Goal: Task Accomplishment & Management: Manage account settings

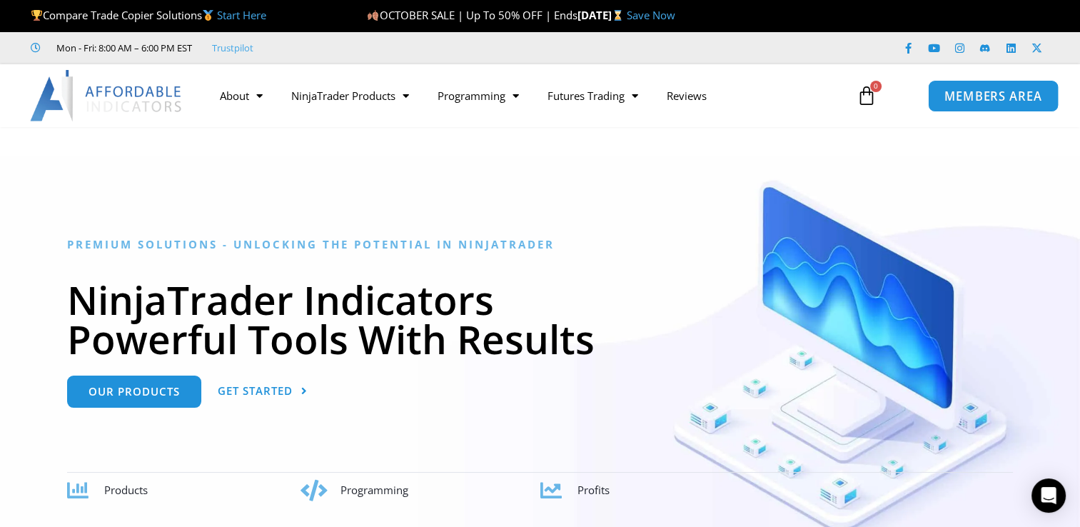
click at [942, 94] on link "MEMBERS AREA" at bounding box center [993, 95] width 131 height 32
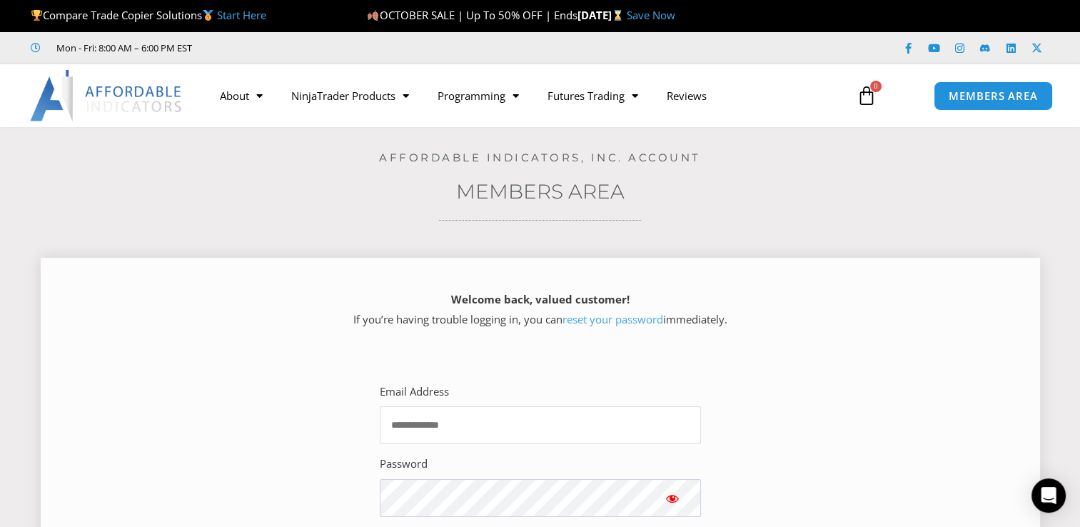
click at [507, 407] on input "Email Address" at bounding box center [540, 425] width 321 height 38
type input "**********"
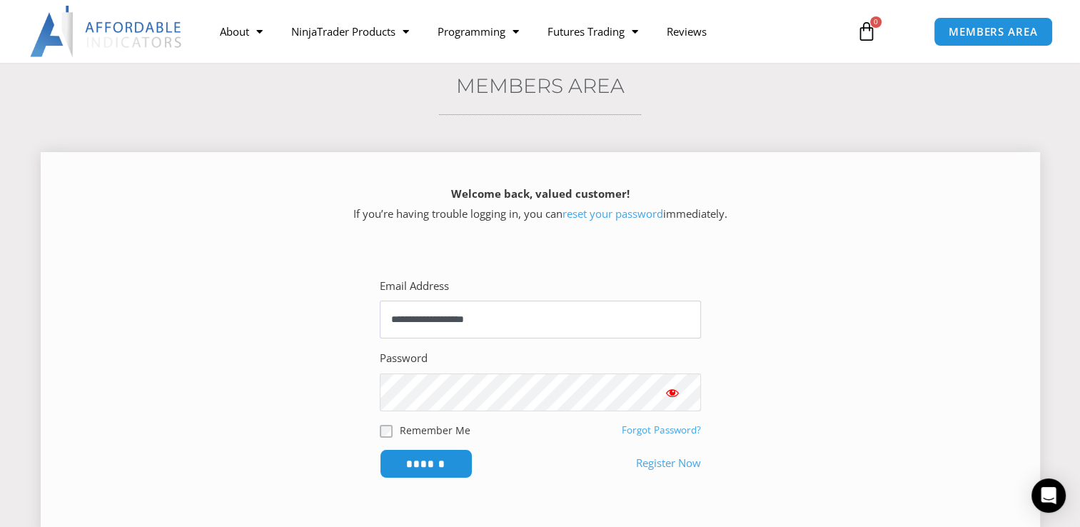
scroll to position [107, 0]
click at [445, 463] on input "******" at bounding box center [426, 462] width 98 height 31
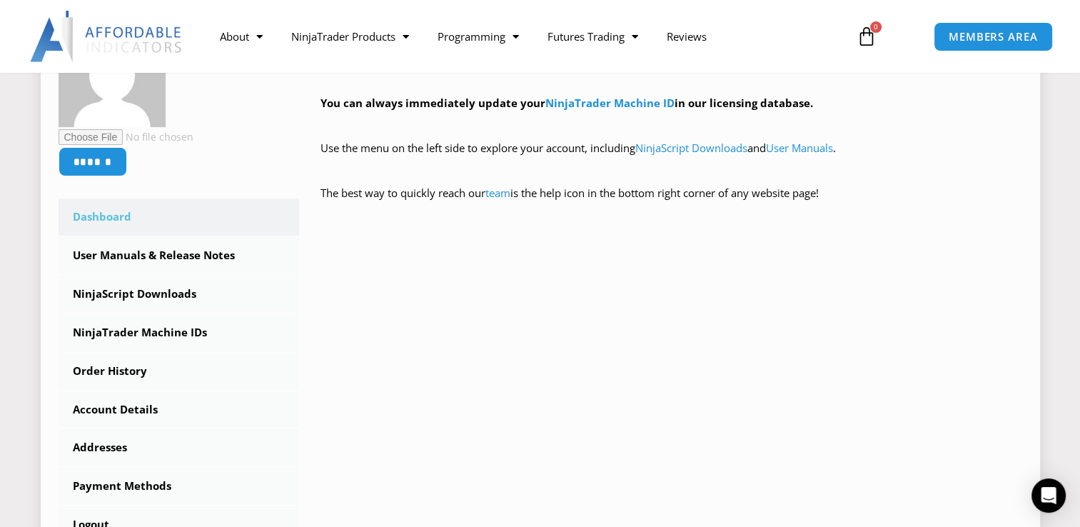
scroll to position [294, 0]
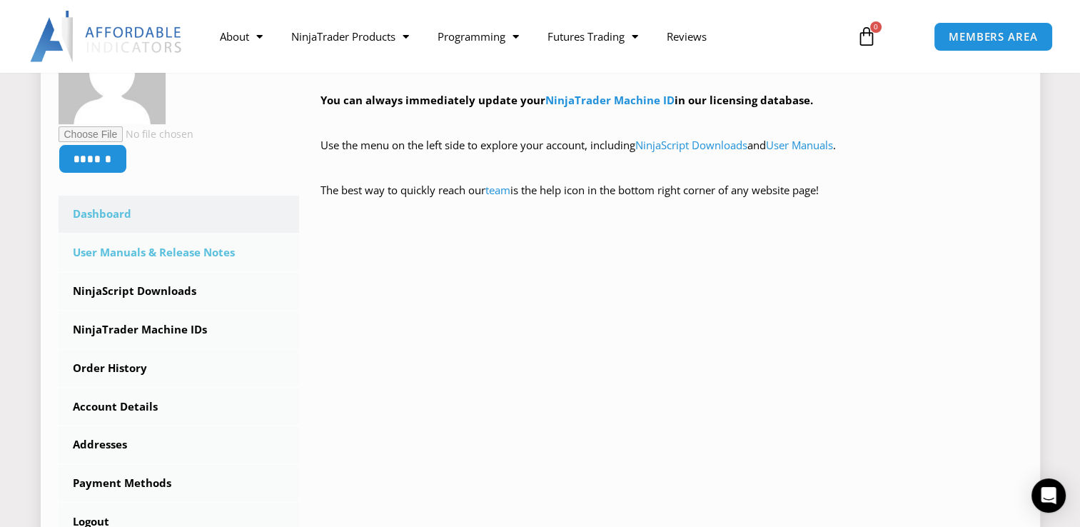
click at [213, 257] on link "User Manuals & Release Notes" at bounding box center [179, 252] width 241 height 37
click at [160, 295] on link "NinjaScript Downloads" at bounding box center [179, 291] width 241 height 37
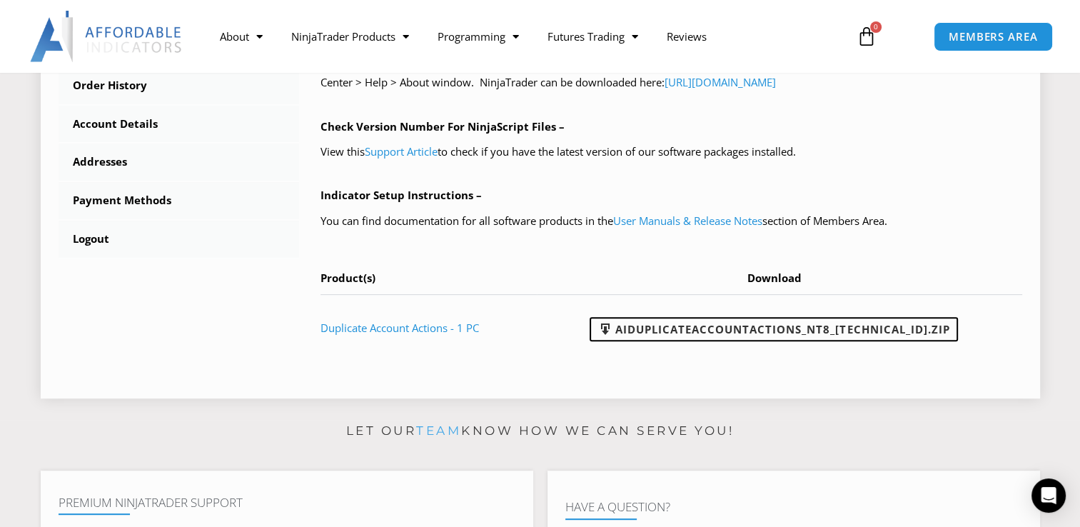
scroll to position [572, 0]
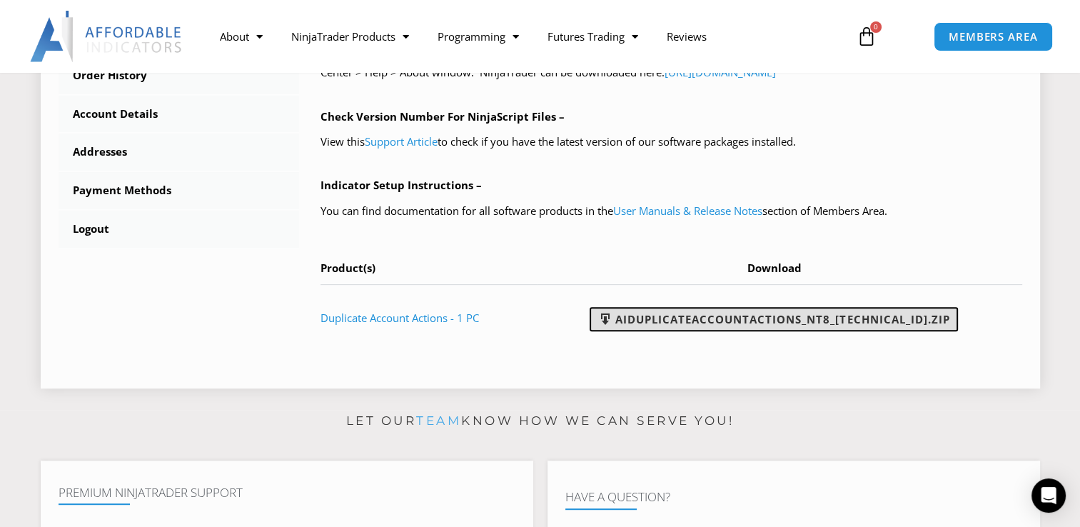
click at [659, 320] on link "AIDuplicateAccountActions_NT8_25.10.2.1.zip" at bounding box center [773, 319] width 368 height 24
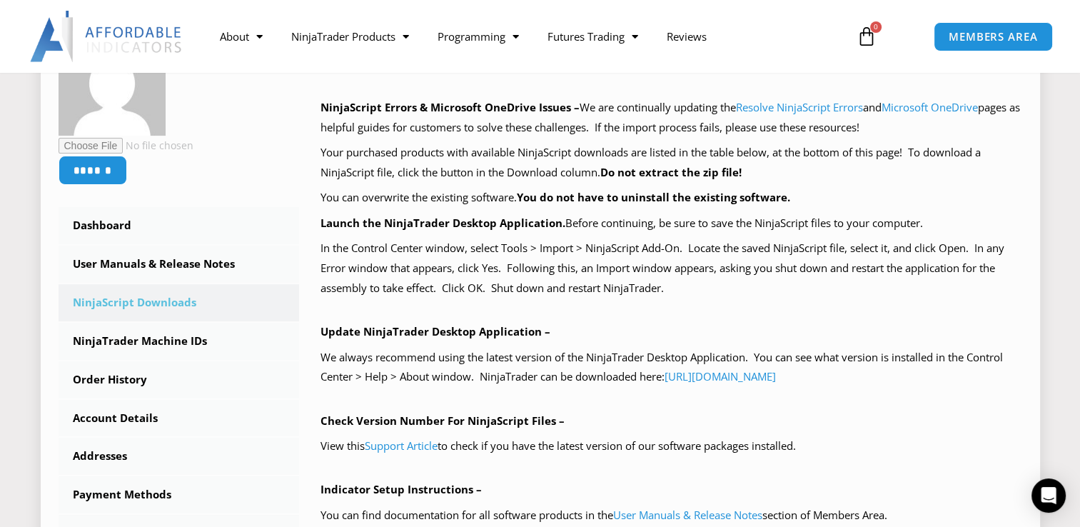
scroll to position [268, 0]
click at [173, 338] on link "NinjaTrader Machine IDs" at bounding box center [179, 341] width 241 height 37
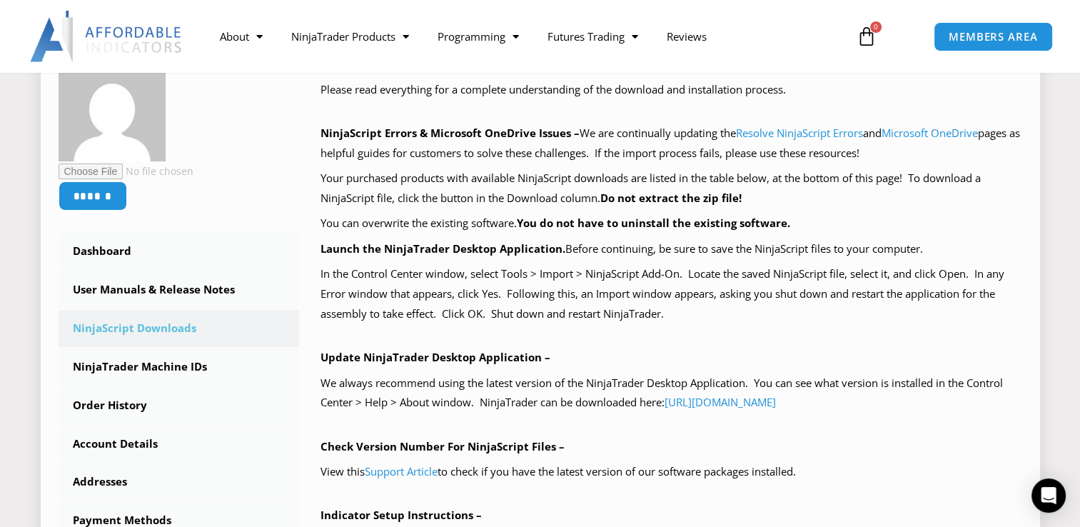
scroll to position [250, 0]
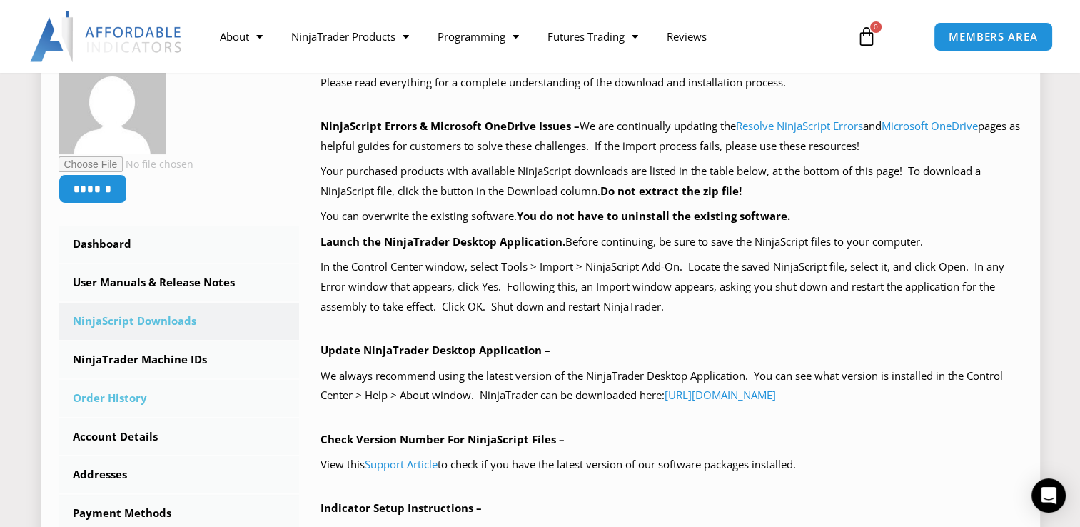
click at [138, 410] on link "Order History" at bounding box center [179, 398] width 241 height 37
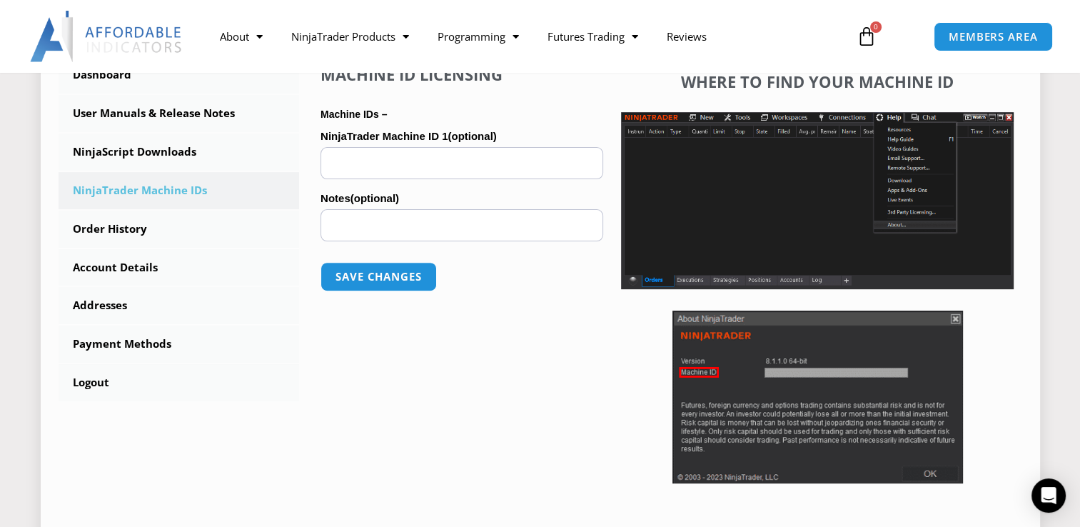
scroll to position [421, 0]
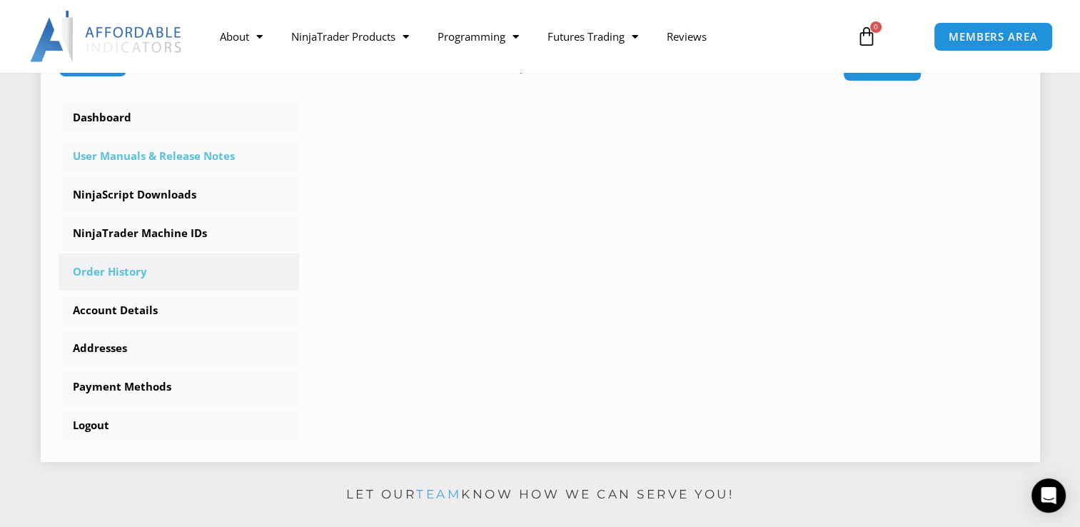
scroll to position [378, 0]
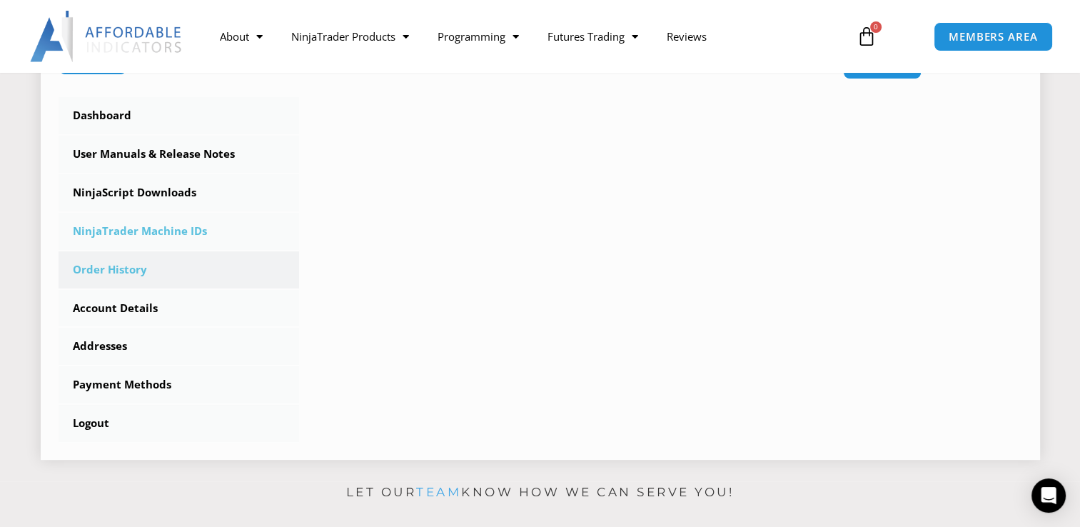
click at [172, 227] on link "NinjaTrader Machine IDs" at bounding box center [179, 231] width 241 height 37
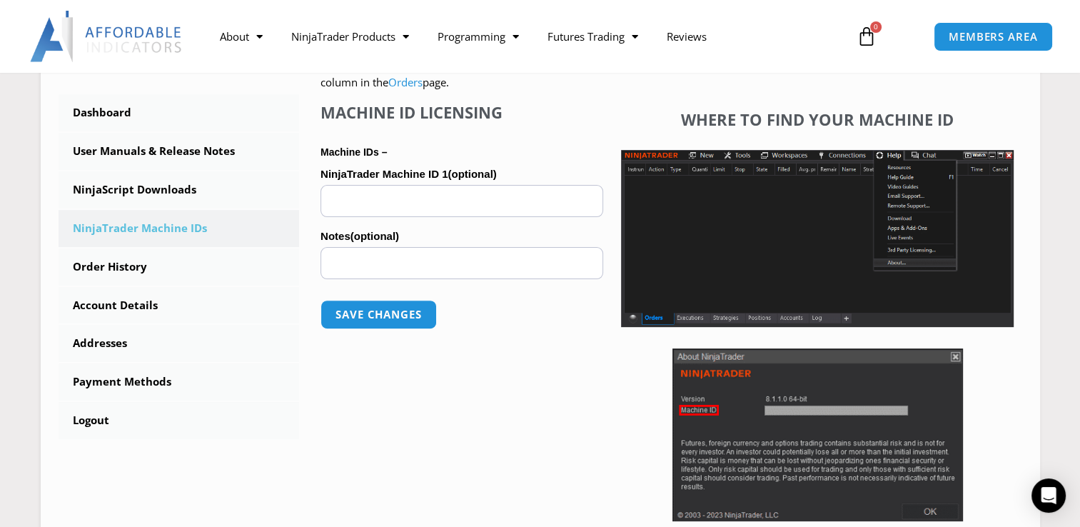
scroll to position [382, 0]
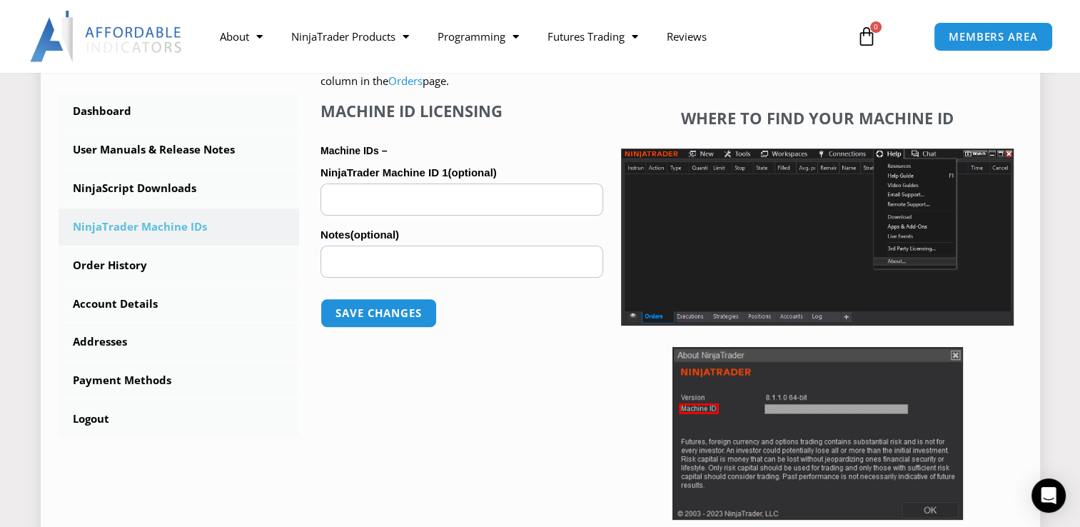
click at [382, 193] on input "NinjaTrader Machine ID 1 (optional)" at bounding box center [461, 199] width 283 height 32
paste input "**********"
type input "**********"
click at [394, 311] on button "Save changes" at bounding box center [379, 313] width 122 height 31
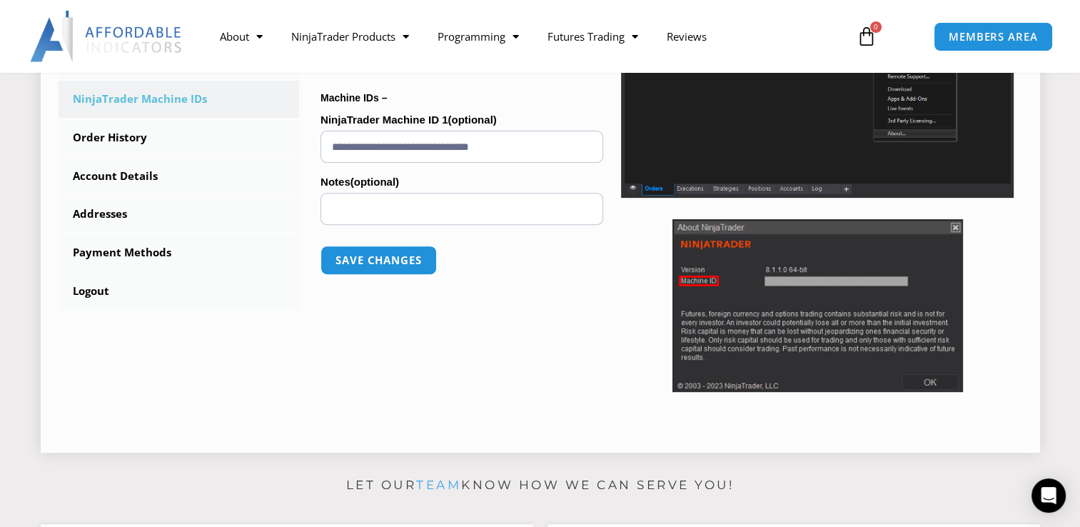
scroll to position [513, 0]
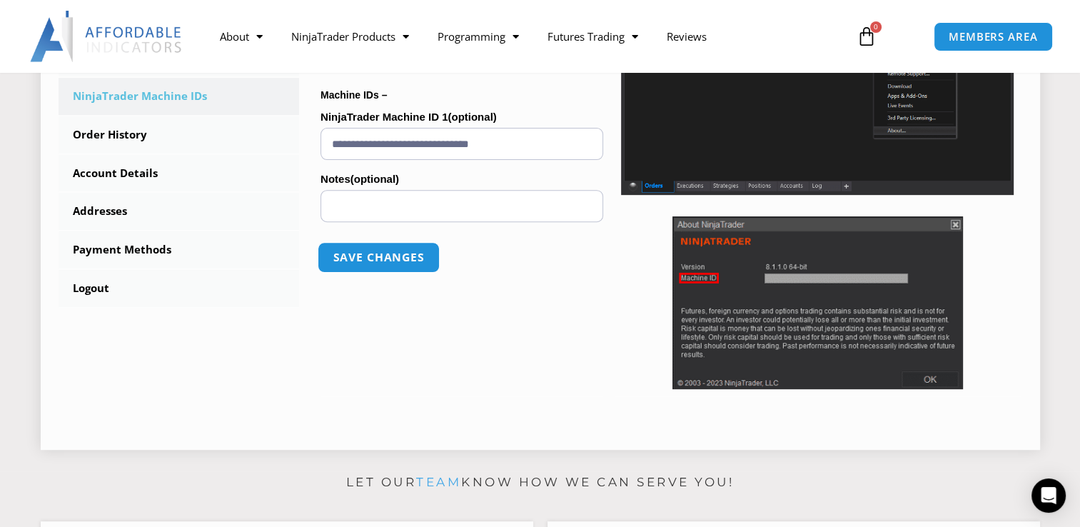
click at [392, 253] on button "Save changes" at bounding box center [379, 257] width 122 height 31
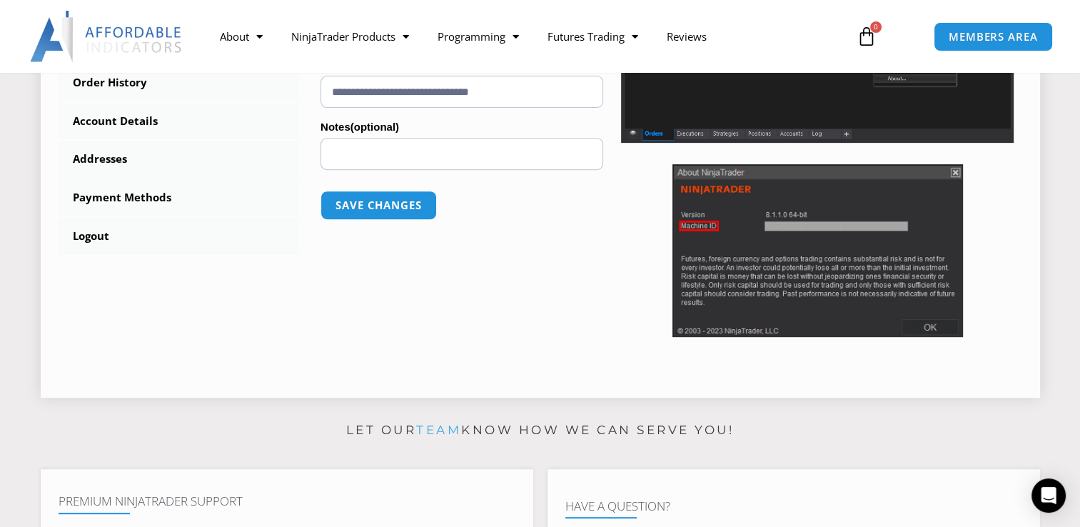
scroll to position [573, 0]
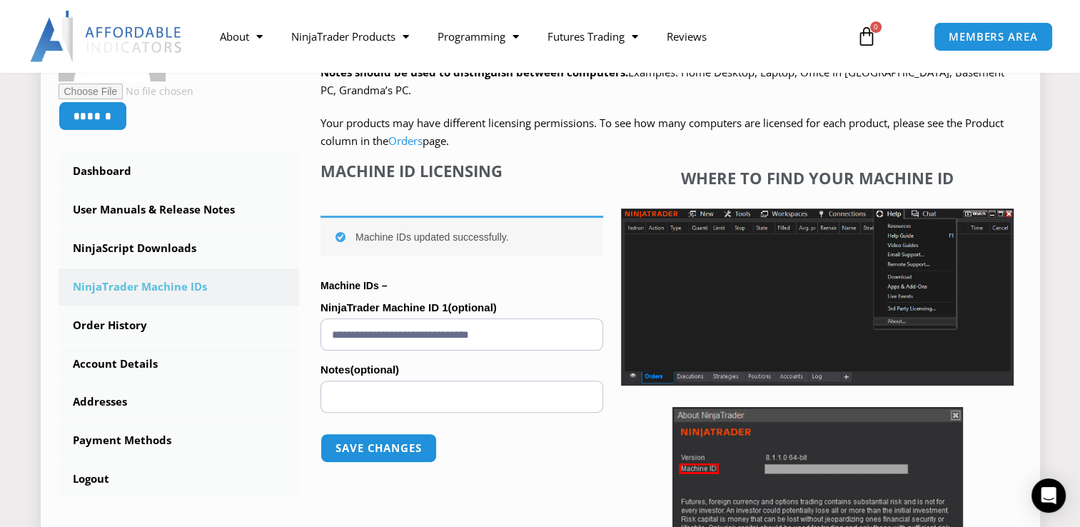
scroll to position [328, 0]
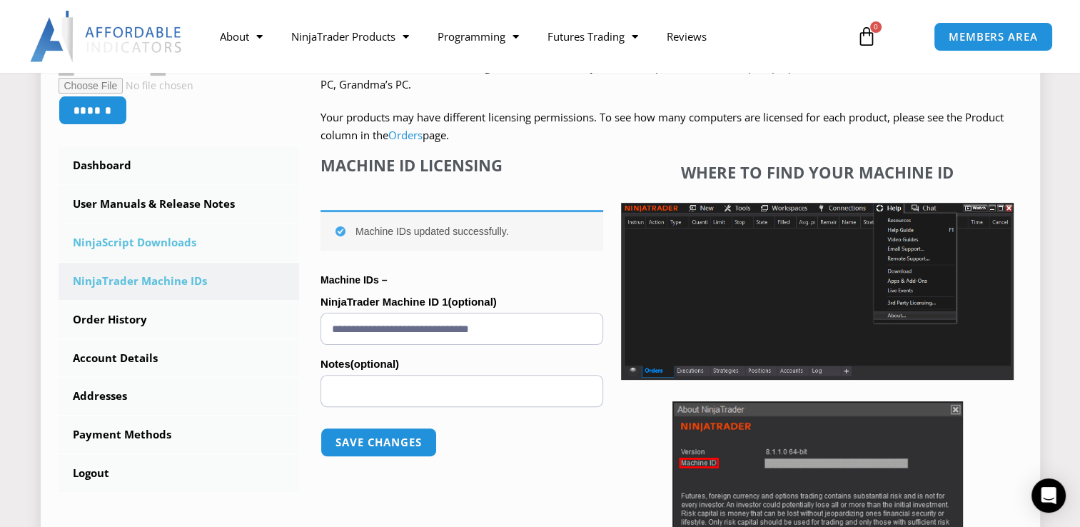
click at [183, 241] on link "NinjaScript Downloads" at bounding box center [179, 242] width 241 height 37
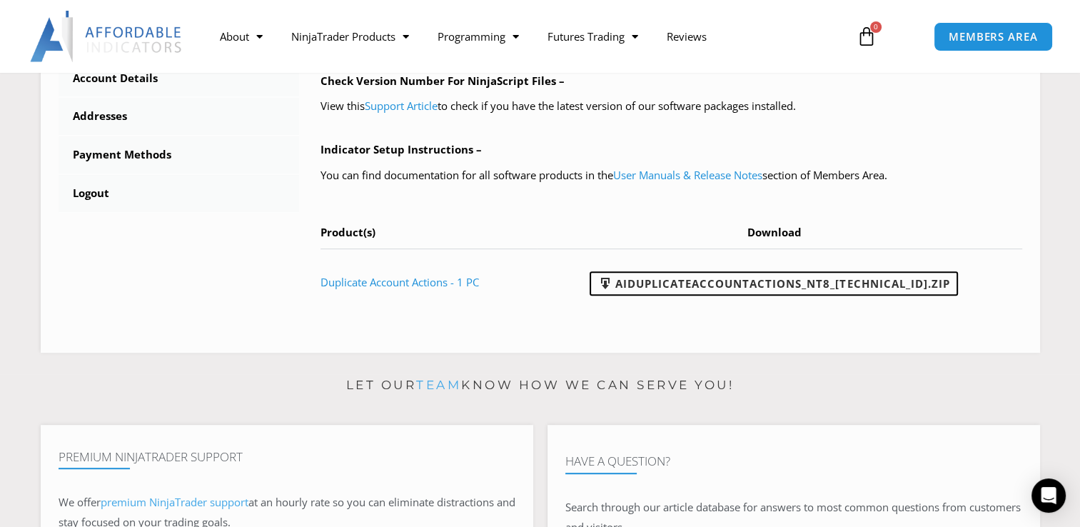
scroll to position [608, 0]
click at [439, 285] on link "Duplicate Account Actions - 1 PC" at bounding box center [399, 282] width 158 height 14
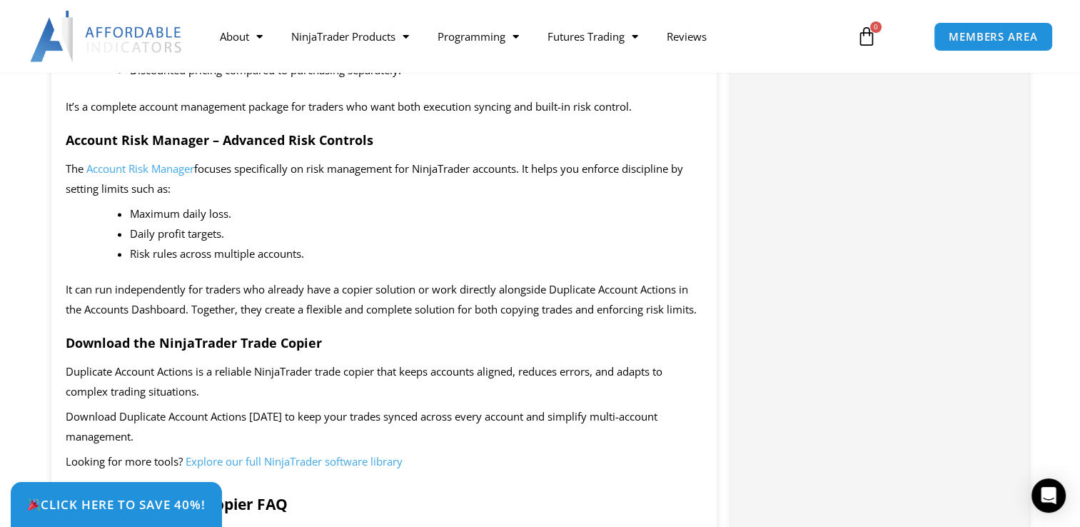
scroll to position [2138, 0]
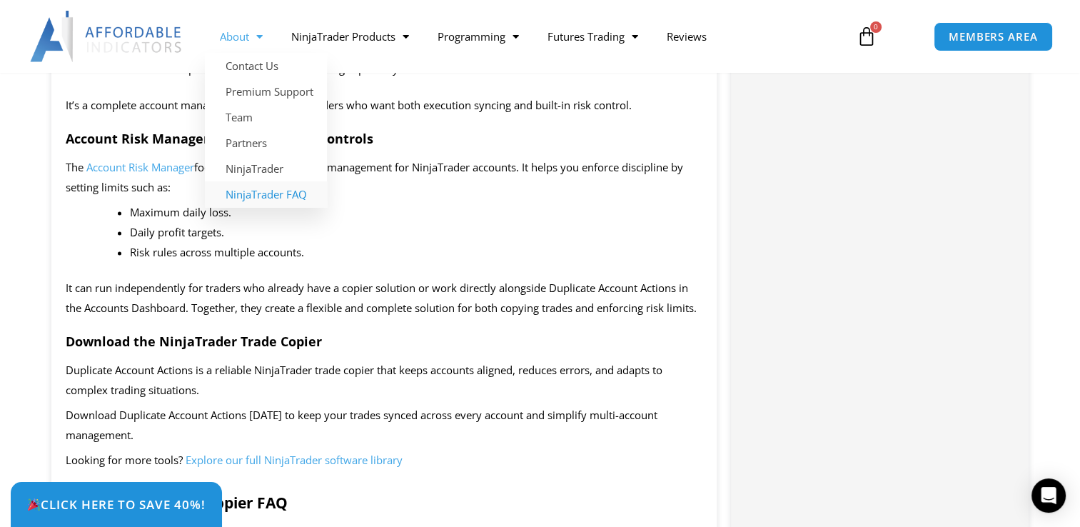
click at [283, 190] on link "NinjaTrader FAQ" at bounding box center [266, 194] width 122 height 26
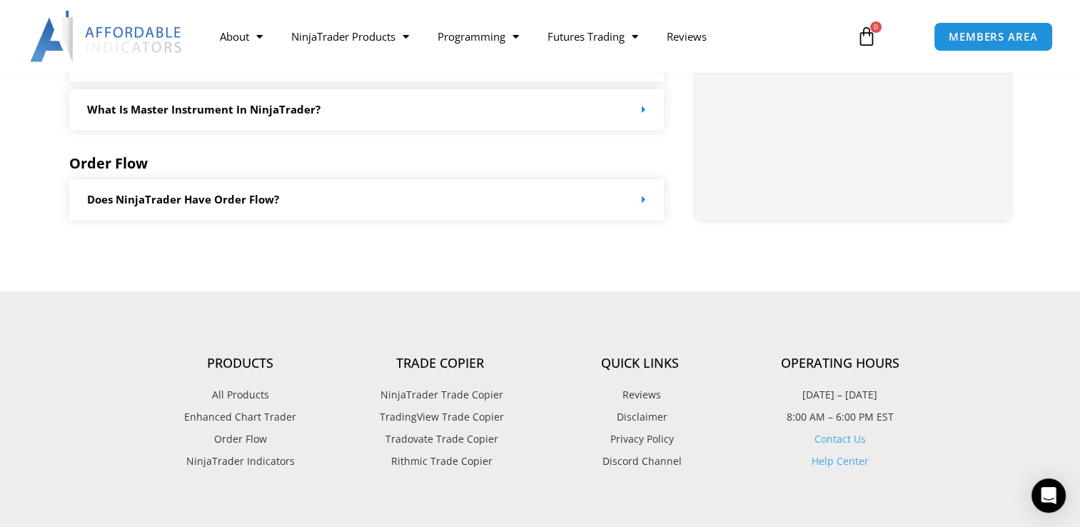
scroll to position [1306, 0]
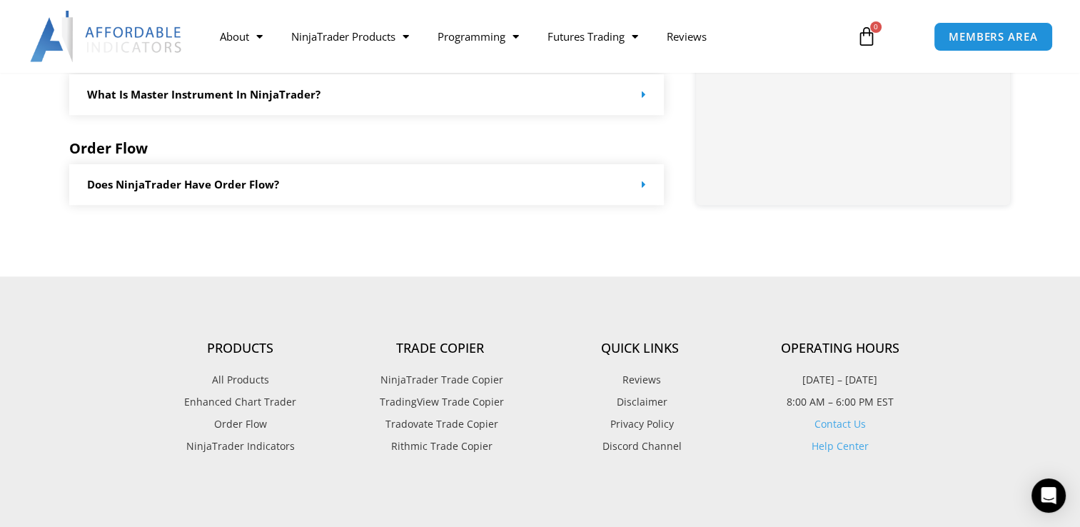
click at [485, 380] on span "NinjaTrader Trade Copier" at bounding box center [440, 379] width 126 height 19
click at [453, 402] on span "TradingView Trade Copier" at bounding box center [440, 401] width 128 height 19
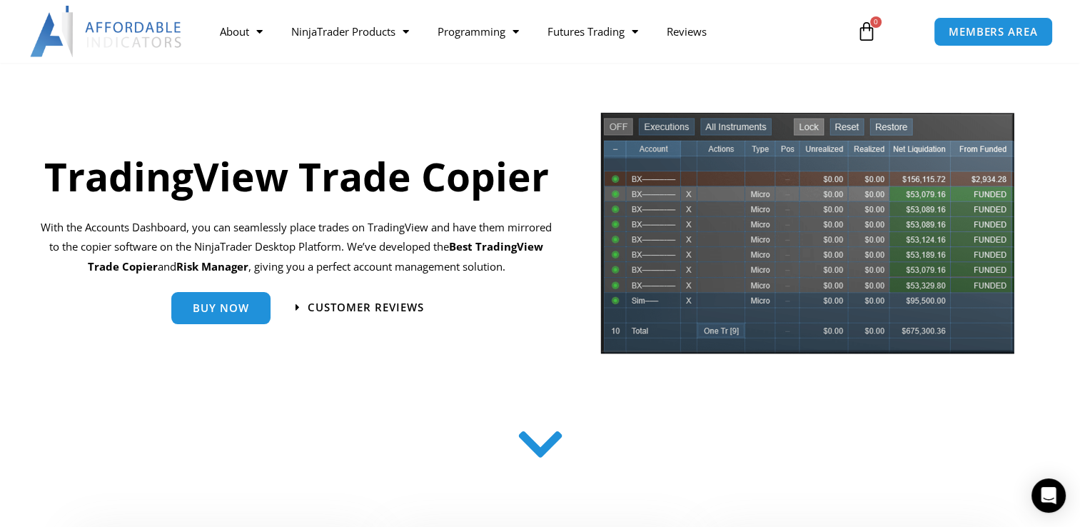
scroll to position [88, 0]
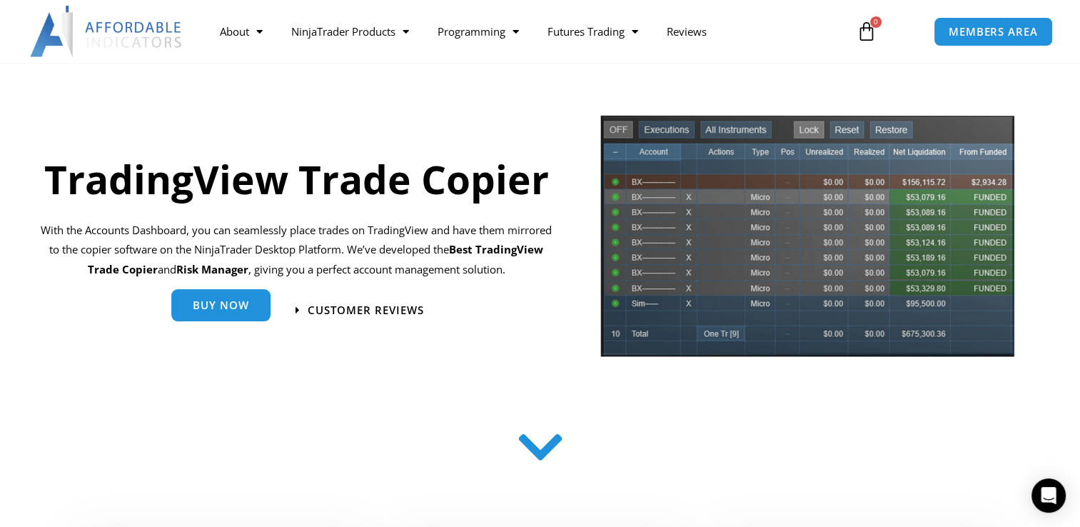
click at [258, 300] on link "Buy Now" at bounding box center [220, 305] width 99 height 32
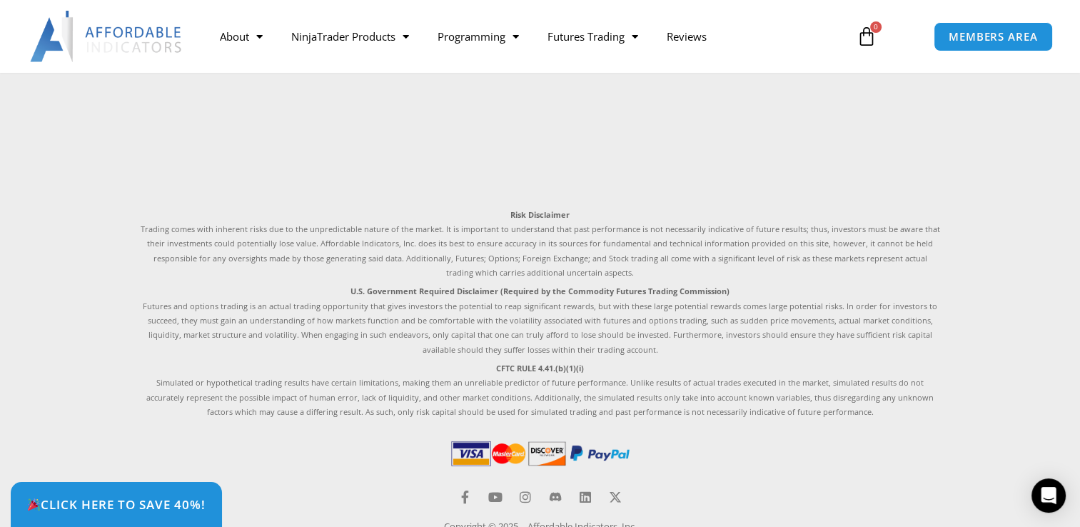
scroll to position [3732, 0]
